Goal: Check status

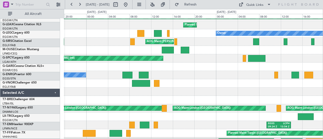
scroll to position [36, 0]
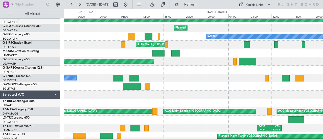
click at [162, 96] on div at bounding box center [193, 94] width 259 height 8
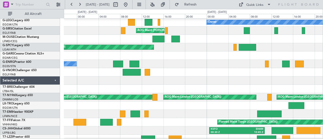
scroll to position [54, 0]
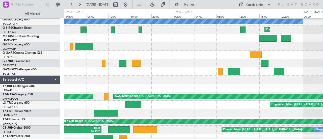
click at [67, 63] on div at bounding box center [193, 63] width 259 height 8
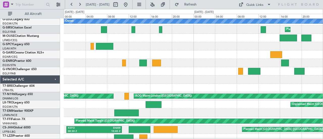
click at [88, 63] on div at bounding box center [193, 63] width 259 height 8
click at [119, 5] on button at bounding box center [115, 5] width 8 height 8
select select "9"
select select "2025"
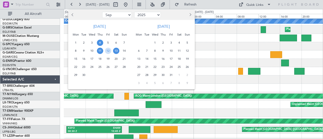
click at [101, 43] on span "4" at bounding box center [100, 43] width 6 height 6
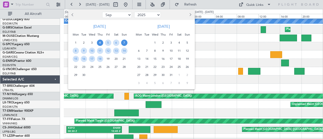
click at [124, 43] on span "7" at bounding box center [124, 43] width 6 height 6
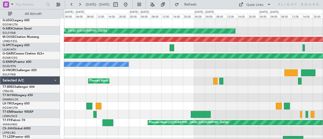
scroll to position [0, 0]
